Goal: Contribute content

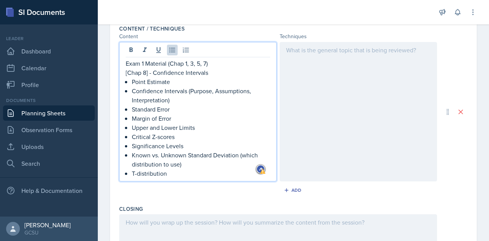
scroll to position [249, 0]
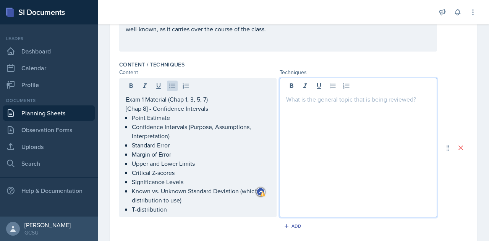
click at [323, 95] on p at bounding box center [358, 99] width 144 height 9
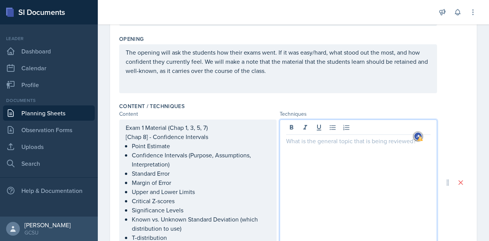
scroll to position [206, 0]
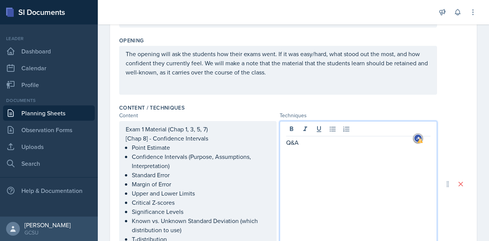
click at [286, 143] on p "Q&A" at bounding box center [358, 142] width 144 height 9
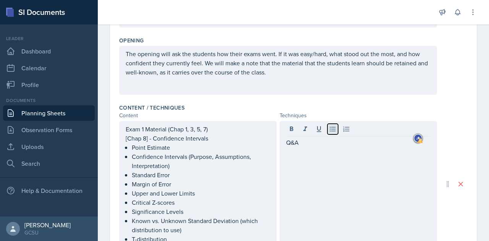
click at [329, 131] on icon at bounding box center [333, 129] width 8 height 8
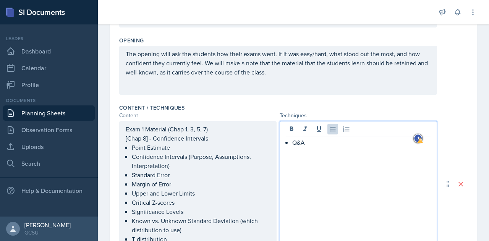
click at [319, 139] on p "Q&A" at bounding box center [361, 142] width 138 height 9
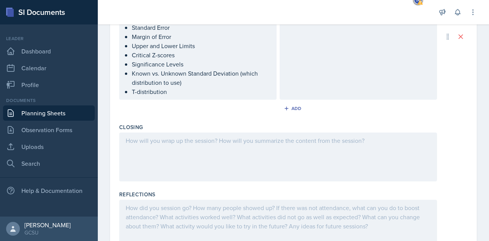
click at [176, 152] on div at bounding box center [278, 157] width 318 height 49
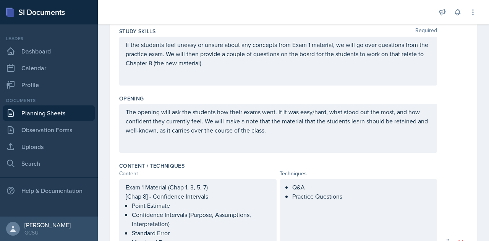
scroll to position [0, 0]
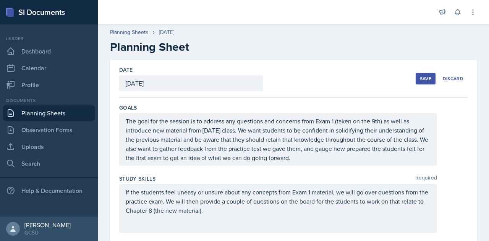
click at [416, 73] on button "Save" at bounding box center [426, 78] width 20 height 11
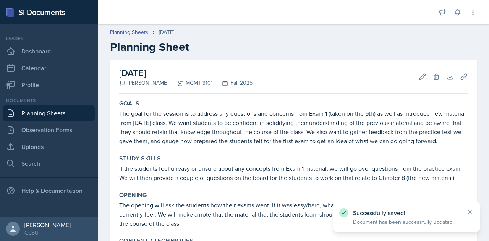
scroll to position [278, 0]
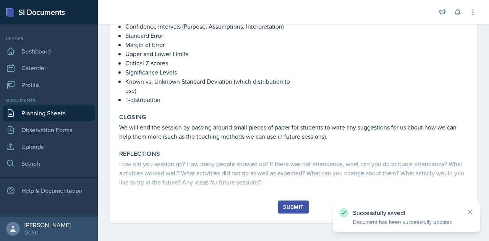
click at [291, 203] on button "Submit" at bounding box center [293, 207] width 30 height 13
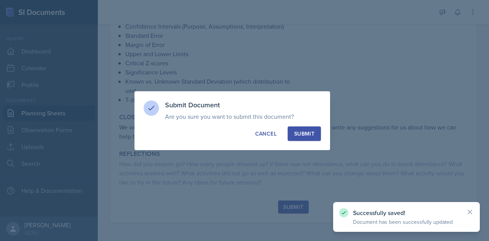
click at [304, 130] on div "Submit" at bounding box center [304, 134] width 20 height 8
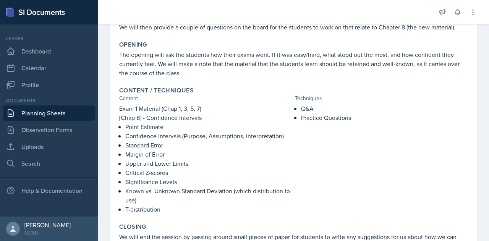
scroll to position [150, 0]
